Goal: Find specific page/section: Find specific page/section

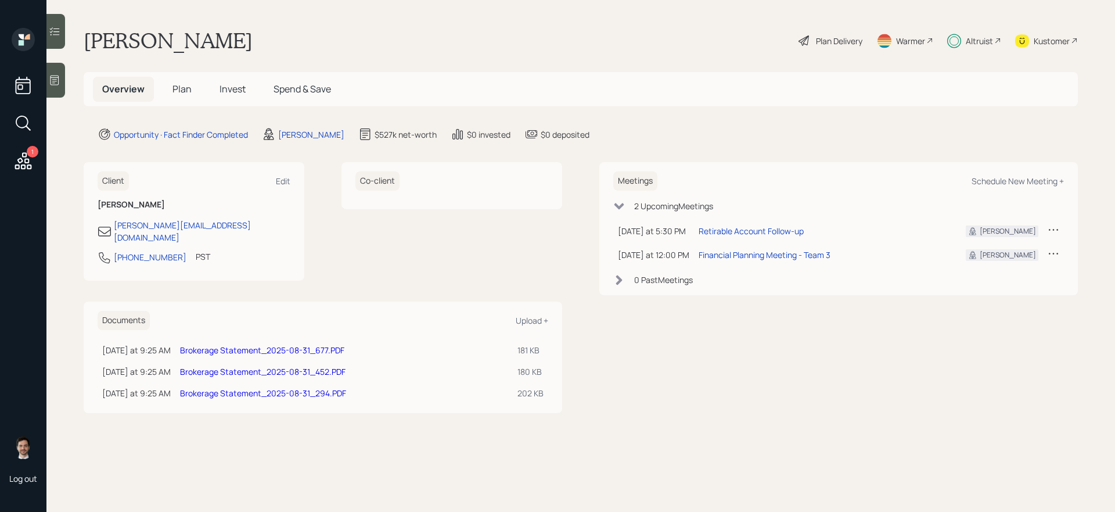
click at [189, 93] on span "Plan" at bounding box center [181, 88] width 19 height 13
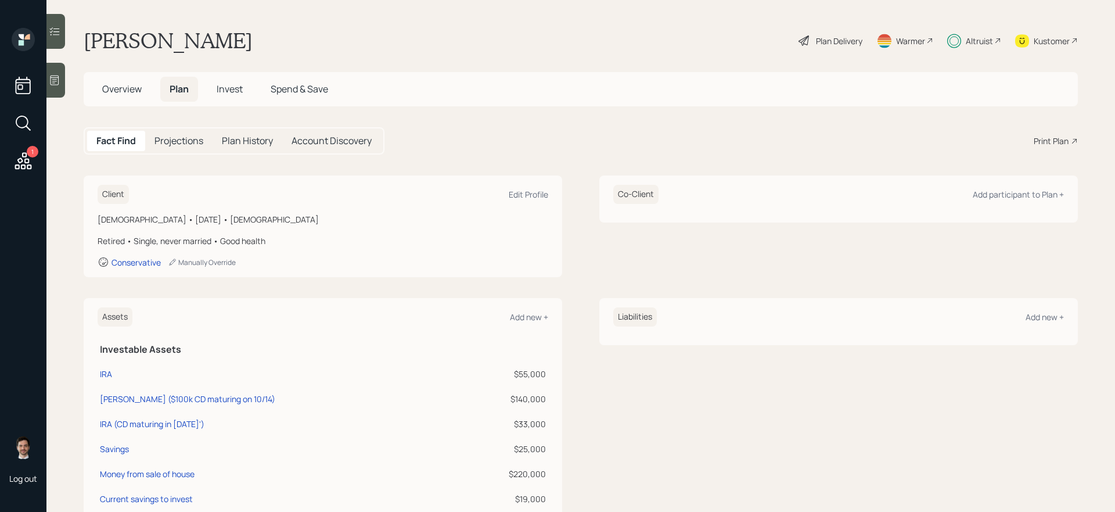
click at [1045, 142] on div "Print Plan" at bounding box center [1051, 141] width 35 height 12
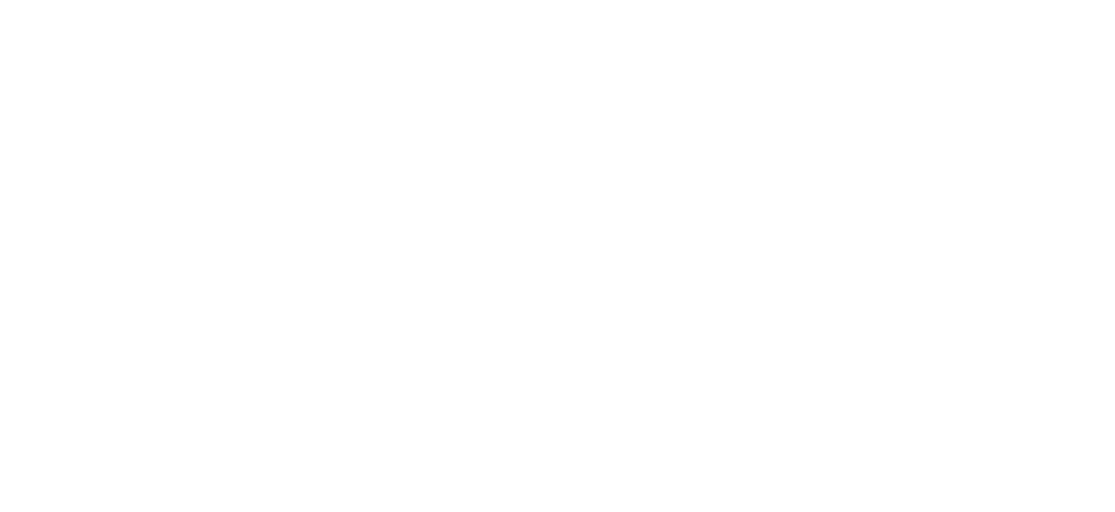
click at [576, 0] on html at bounding box center [557, 0] width 1115 height 0
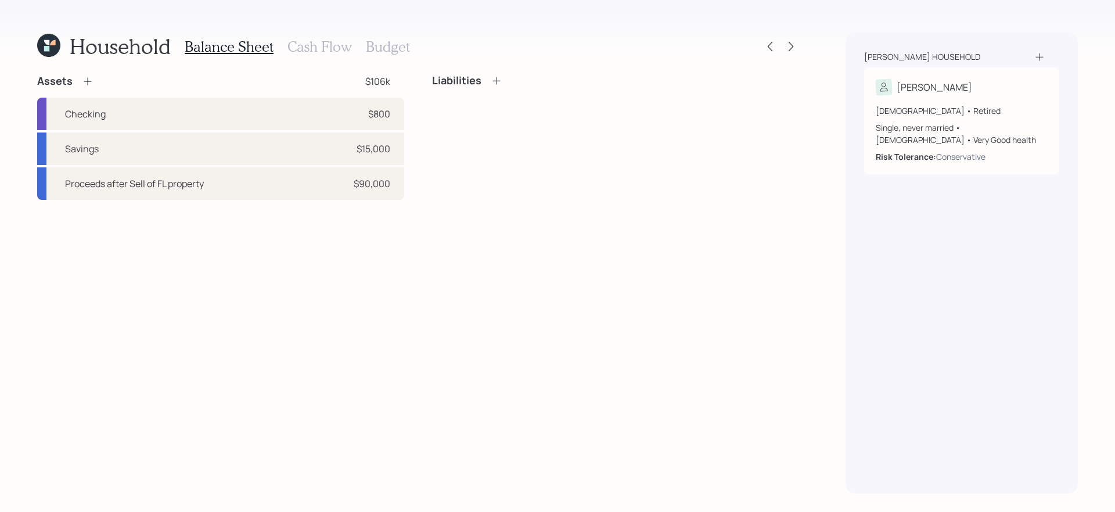
click at [53, 51] on icon at bounding box center [48, 45] width 23 height 23
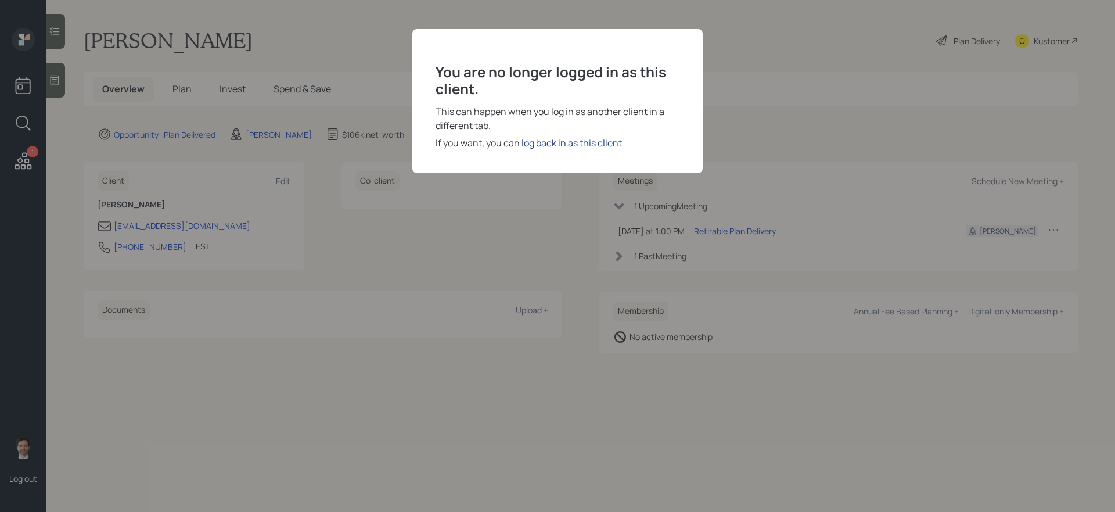
click at [584, 144] on div "log back in as this client" at bounding box center [571, 143] width 100 height 14
